Goal: Register for event/course

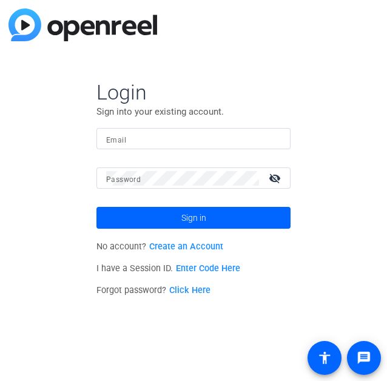
click at [184, 248] on link "Create an Account" at bounding box center [186, 246] width 74 height 10
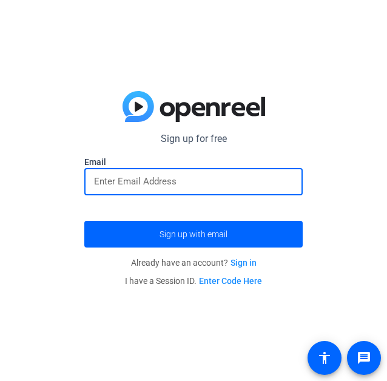
click at [177, 186] on input "email" at bounding box center [193, 181] width 199 height 15
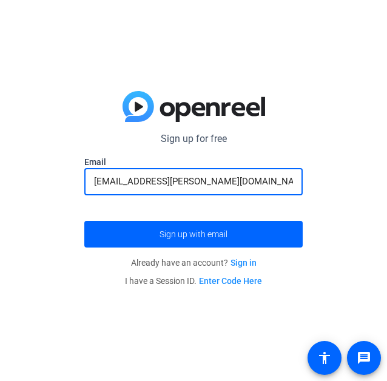
type input "srooth@ivey.ca"
click at [84, 221] on button "Sign up with email" at bounding box center [193, 234] width 218 height 27
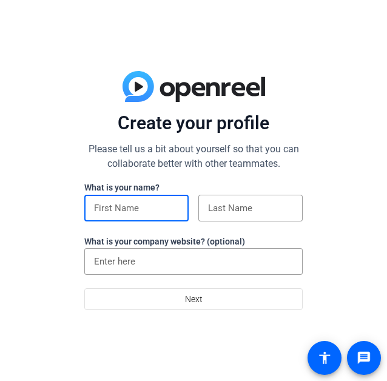
click at [133, 211] on input at bounding box center [136, 208] width 85 height 15
type input "[PERSON_NAME]"
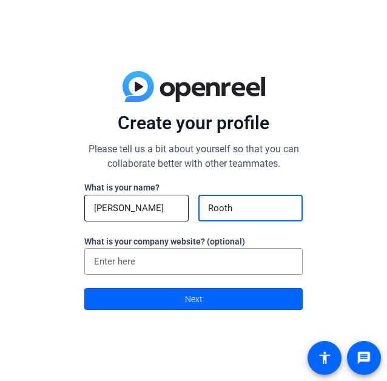
type input "Rooth"
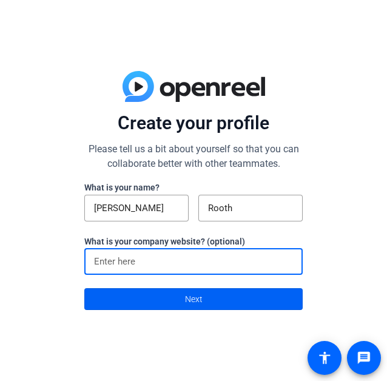
click at [209, 295] on span at bounding box center [193, 299] width 217 height 29
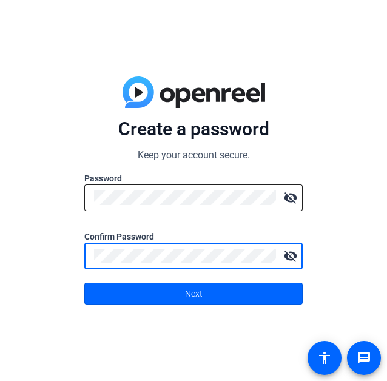
click button "Next" at bounding box center [193, 294] width 218 height 22
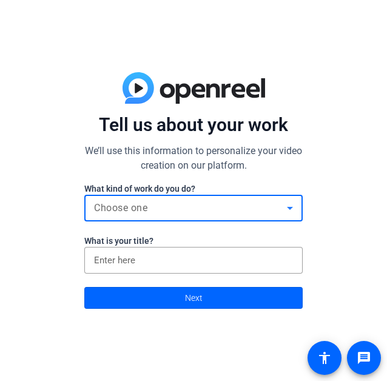
click at [150, 209] on div "Choose one" at bounding box center [190, 208] width 193 height 15
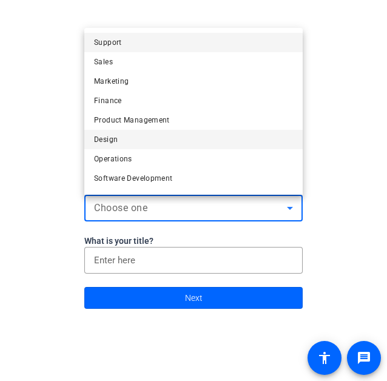
scroll to position [36, 0]
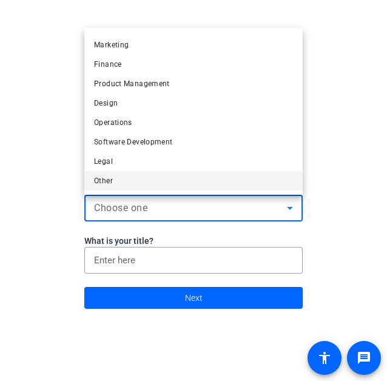
click at [140, 176] on mat-option "Other" at bounding box center [193, 180] width 218 height 19
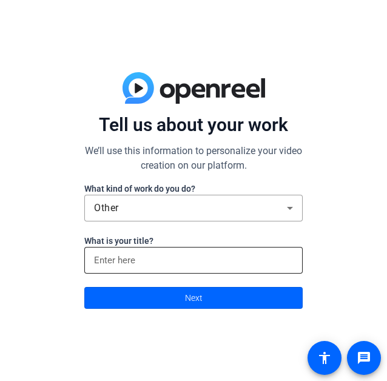
click at [140, 248] on div at bounding box center [193, 260] width 199 height 27
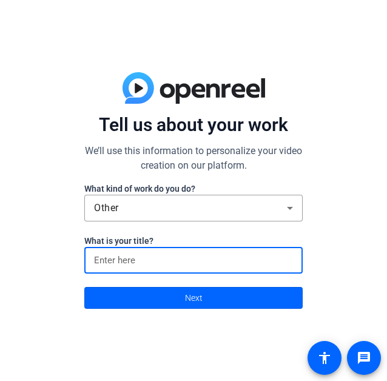
click at [141, 257] on input at bounding box center [193, 260] width 199 height 15
type input "Senior Program Officer"
click button "Next" at bounding box center [193, 298] width 218 height 22
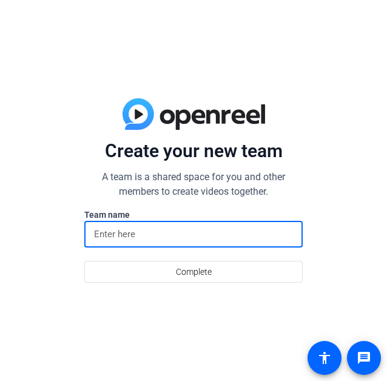
click at [140, 241] on input at bounding box center [193, 234] width 199 height 15
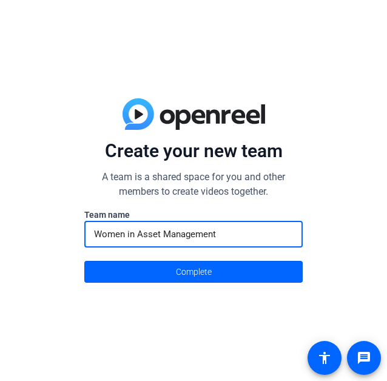
type input "Women in Asset Management"
click at [84, 261] on button "Complete" at bounding box center [193, 272] width 218 height 22
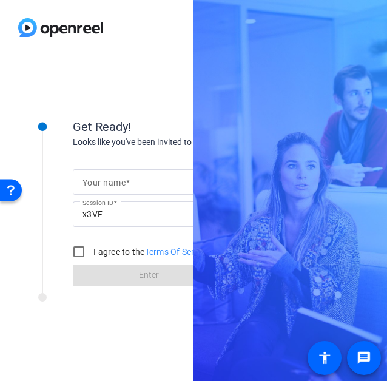
click at [137, 193] on div at bounding box center [149, 181] width 132 height 25
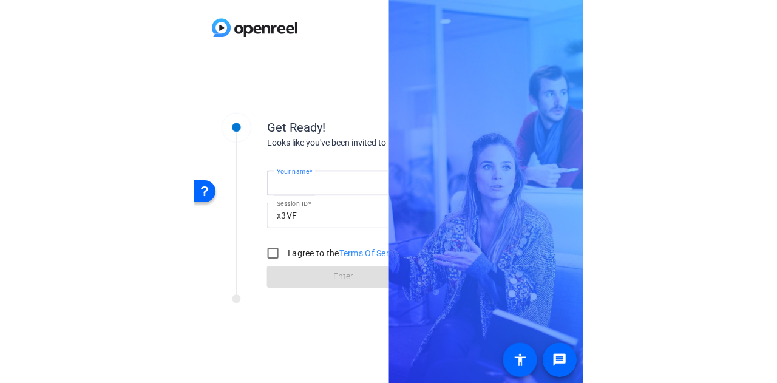
scroll to position [0, 21]
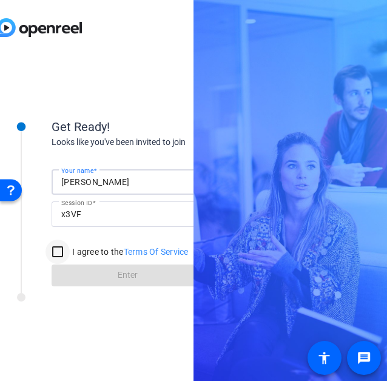
type input "[PERSON_NAME]"
click at [59, 245] on input "I agree to the Terms Of Service" at bounding box center [58, 252] width 24 height 24
checkbox input "true"
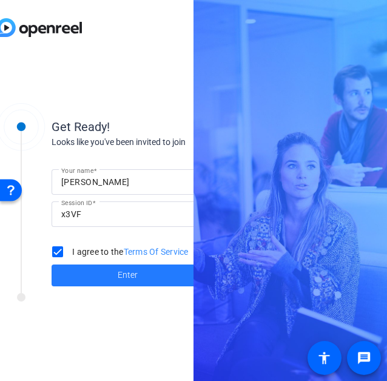
click at [91, 273] on span at bounding box center [128, 275] width 152 height 29
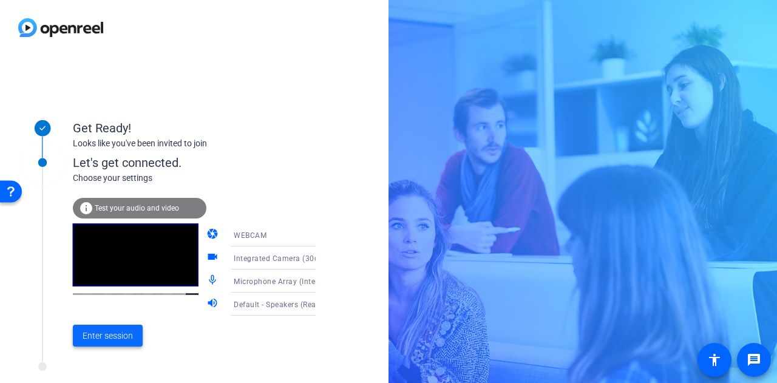
click at [115, 336] on span "Enter session" at bounding box center [108, 335] width 50 height 13
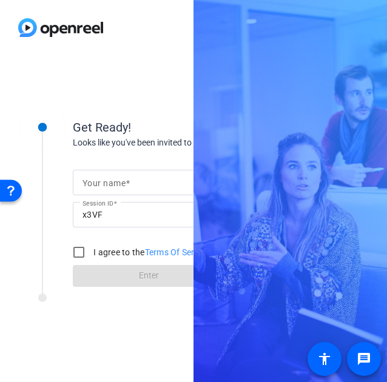
click at [132, 180] on input "Your name" at bounding box center [149, 182] width 132 height 15
type input "[PERSON_NAME]"
click at [87, 258] on input "I agree to the Terms Of Service" at bounding box center [79, 252] width 24 height 24
checkbox input "true"
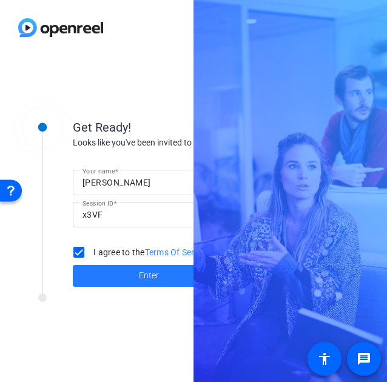
click at [112, 278] on span at bounding box center [149, 275] width 152 height 29
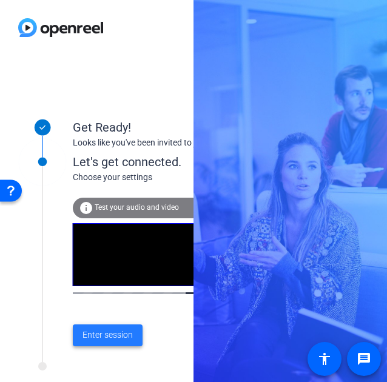
click at [114, 335] on span "Enter session" at bounding box center [108, 335] width 50 height 13
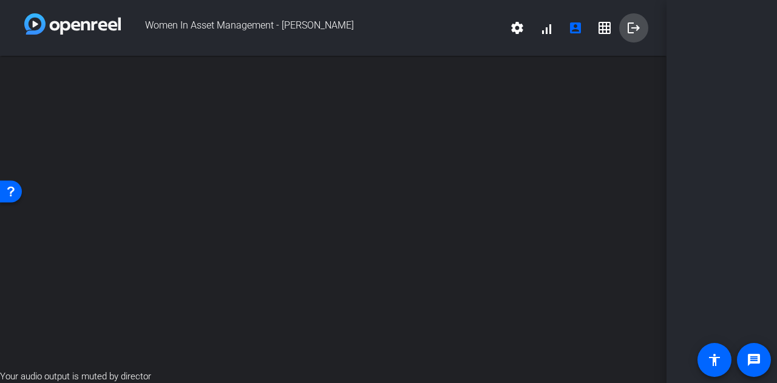
click at [386, 27] on mat-icon "logout" at bounding box center [633, 28] width 15 height 15
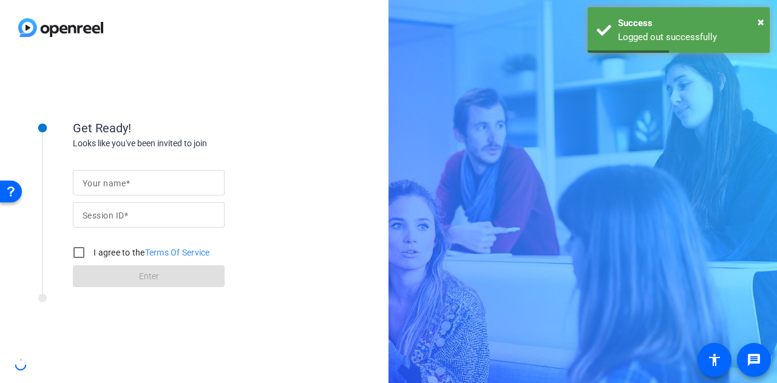
click at [172, 184] on input "Your name" at bounding box center [149, 182] width 132 height 15
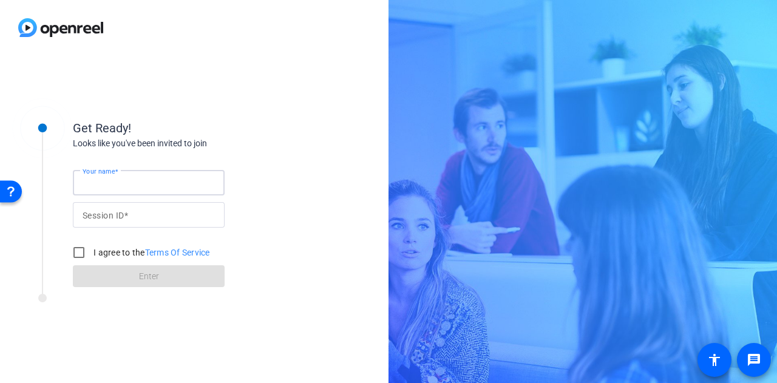
type input "[PERSON_NAME]"
click at [171, 223] on div at bounding box center [149, 214] width 132 height 25
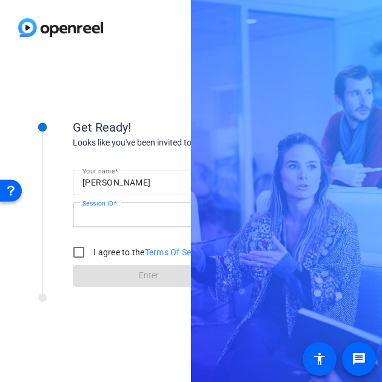
click at [116, 218] on input "Session ID" at bounding box center [149, 214] width 132 height 15
type input "x3VF"
click at [81, 257] on input "I agree to the Terms Of Service" at bounding box center [79, 252] width 24 height 24
checkbox input "true"
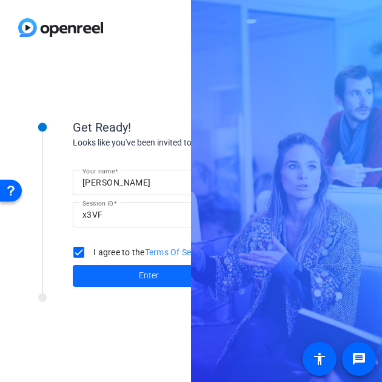
click at [102, 272] on span at bounding box center [149, 275] width 152 height 29
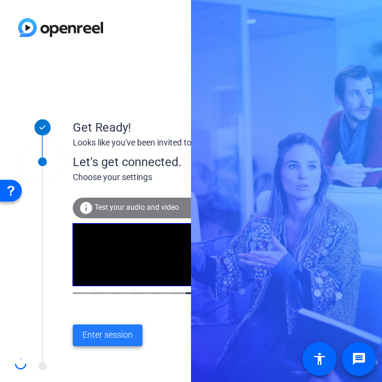
click at [120, 339] on span "Enter session" at bounding box center [108, 335] width 50 height 13
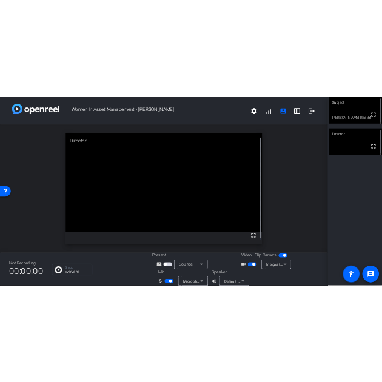
scroll to position [14, 0]
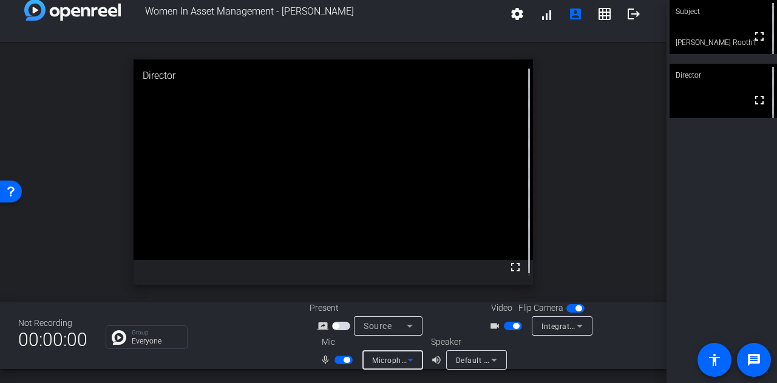
click at [386, 360] on icon at bounding box center [410, 359] width 15 height 15
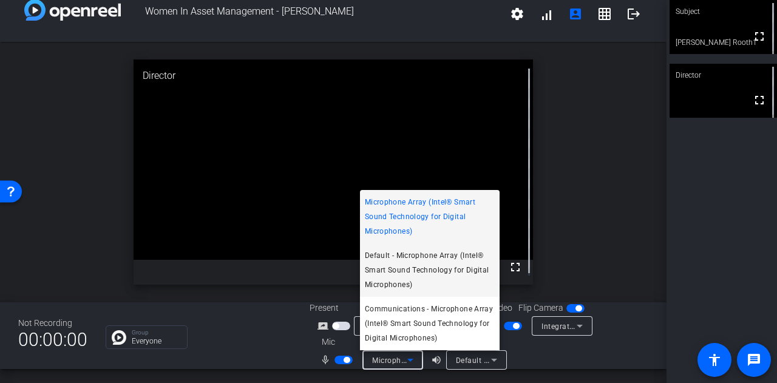
click at [386, 275] on span "Default - Microphone Array (Intel® Smart Sound Technology for Digital Microphon…" at bounding box center [430, 270] width 130 height 44
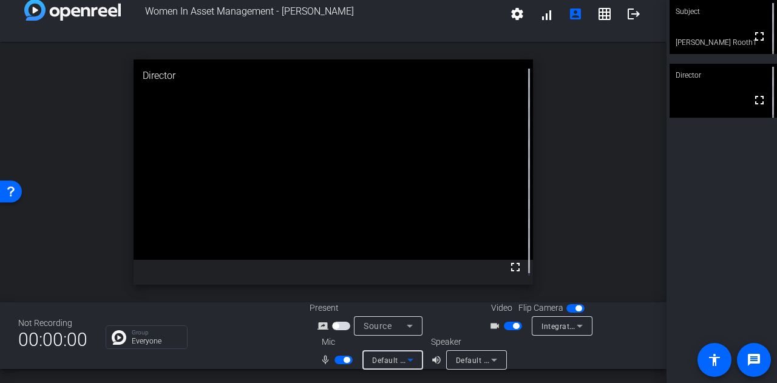
click at [386, 362] on icon at bounding box center [410, 359] width 15 height 15
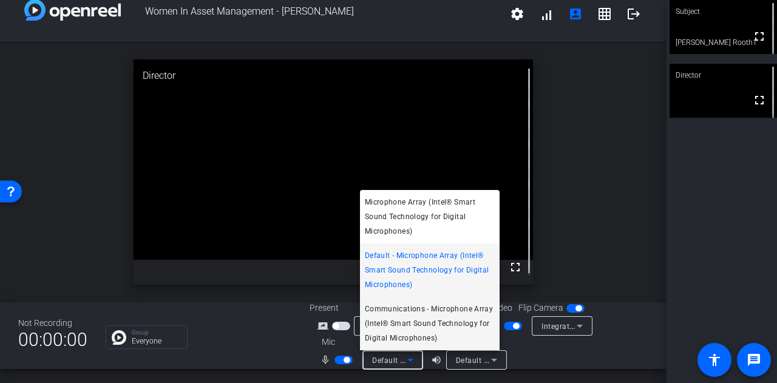
click at [386, 329] on span "Communications - Microphone Array (Intel® Smart Sound Technology for Digital Mi…" at bounding box center [430, 324] width 130 height 44
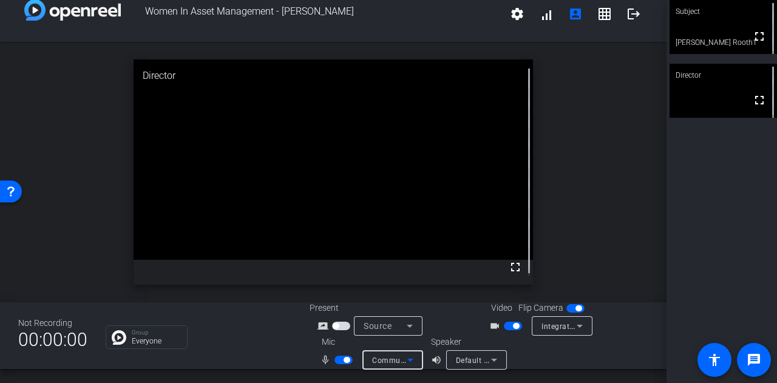
click at [386, 327] on span "Integrated Camera (30c9:0050)" at bounding box center [597, 326] width 112 height 10
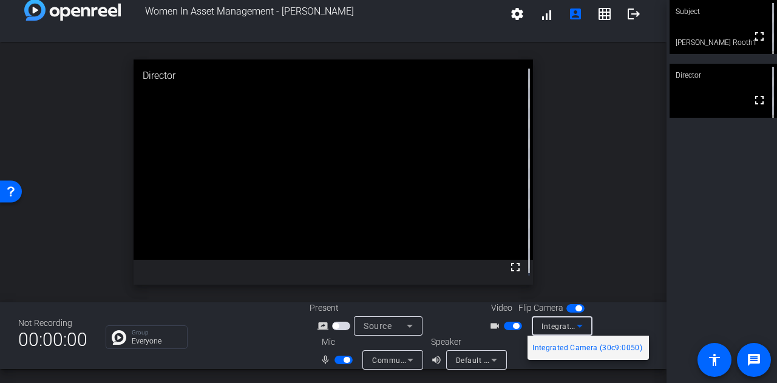
click at [386, 360] on div at bounding box center [388, 191] width 777 height 383
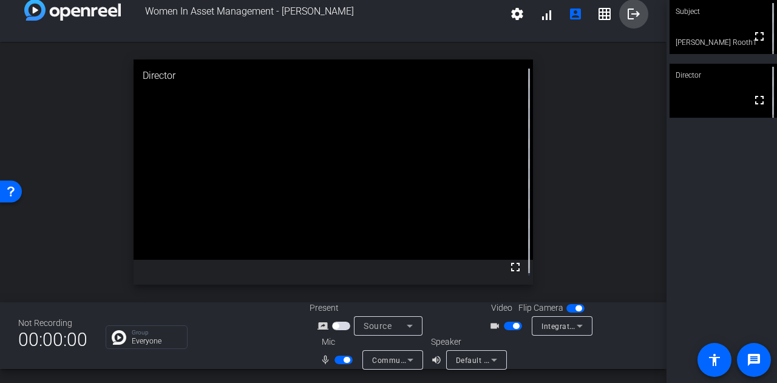
click at [386, 13] on mat-icon "logout" at bounding box center [633, 14] width 15 height 15
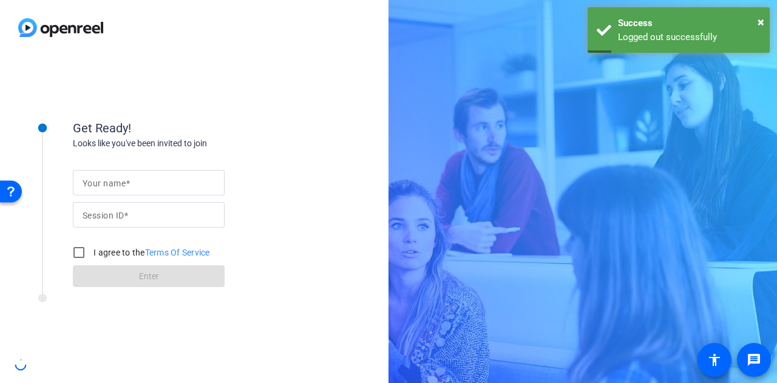
click at [153, 189] on input "Your name" at bounding box center [149, 182] width 132 height 15
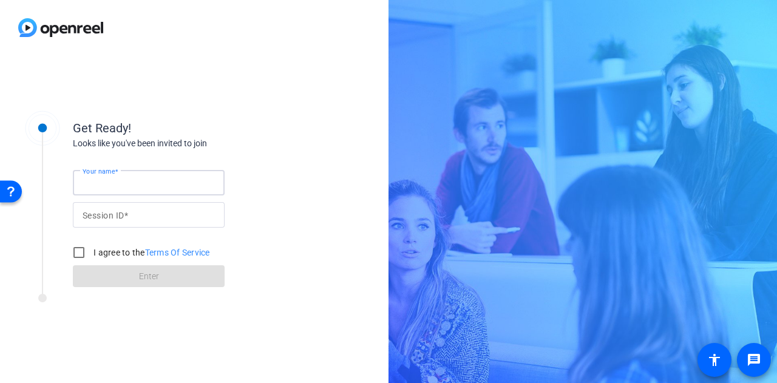
type input "[PERSON_NAME]"
click at [152, 220] on input "Session ID" at bounding box center [149, 214] width 132 height 15
type input "x3VF"
click at [72, 252] on input "I agree to the Terms Of Service" at bounding box center [79, 252] width 24 height 24
checkbox input "true"
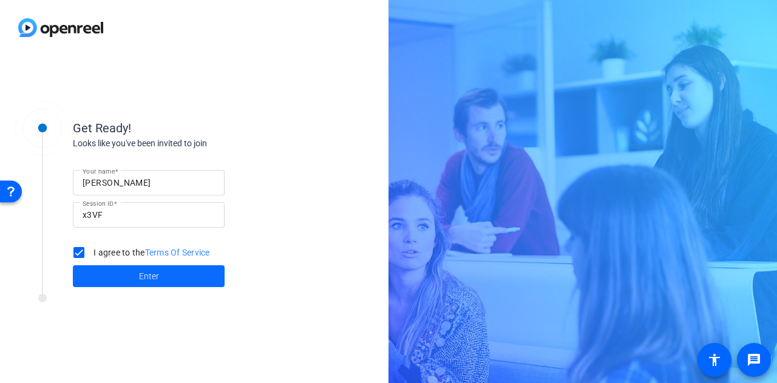
click at [125, 281] on span at bounding box center [149, 275] width 152 height 29
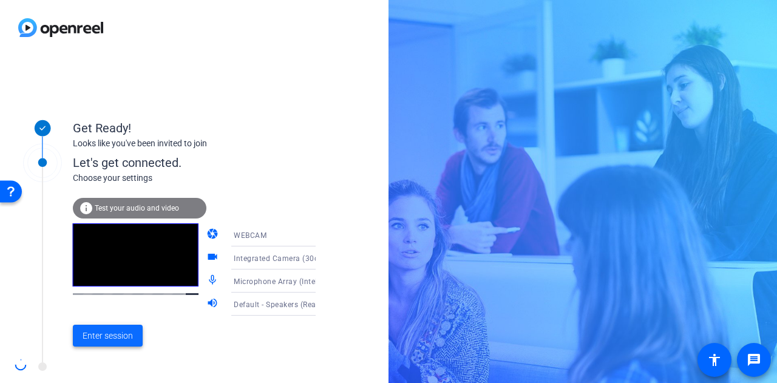
click at [107, 337] on span "Enter session" at bounding box center [108, 335] width 50 height 13
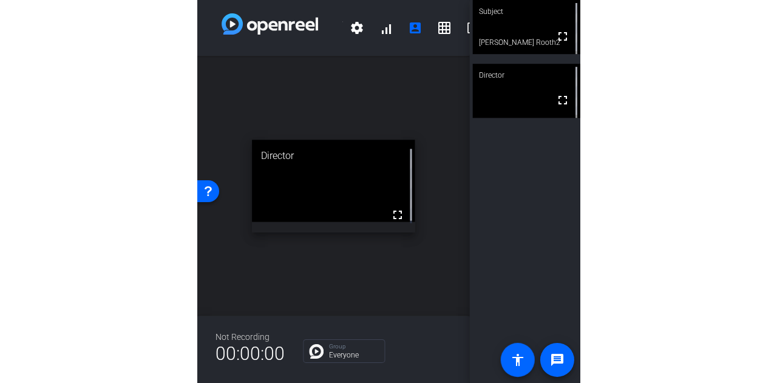
scroll to position [13, 0]
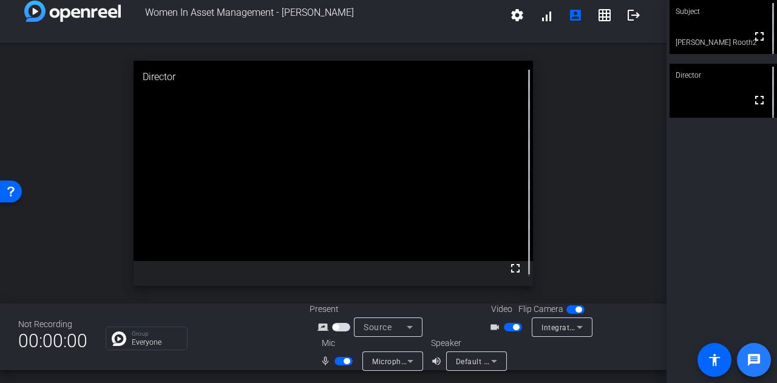
click at [386, 355] on mat-icon "message" at bounding box center [753, 359] width 15 height 15
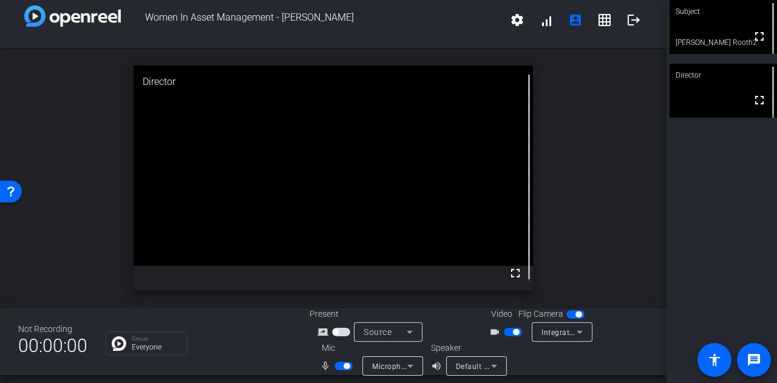
scroll to position [5, 0]
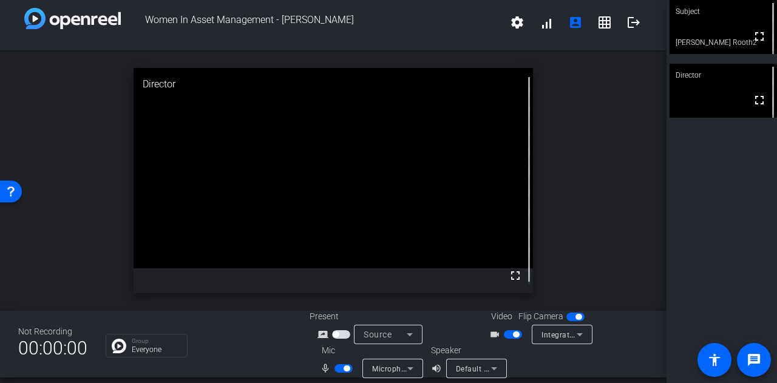
click at [345, 371] on span "button" at bounding box center [346, 368] width 6 height 6
click at [345, 371] on span "button" at bounding box center [343, 368] width 18 height 8
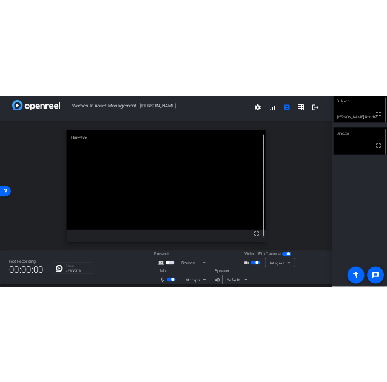
scroll to position [14, 0]
